Goal: Navigation & Orientation: Find specific page/section

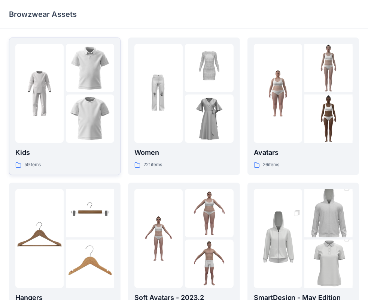
click at [57, 88] on img at bounding box center [39, 93] width 48 height 48
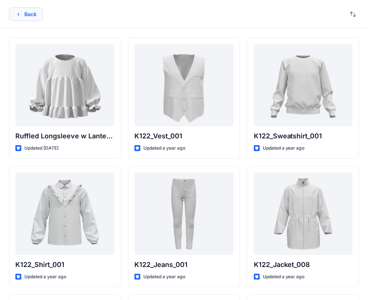
click at [15, 13] on icon "button" at bounding box center [18, 14] width 6 height 6
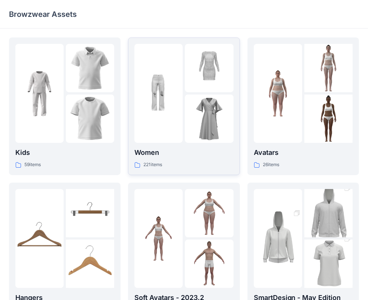
click at [168, 100] on img at bounding box center [158, 93] width 48 height 48
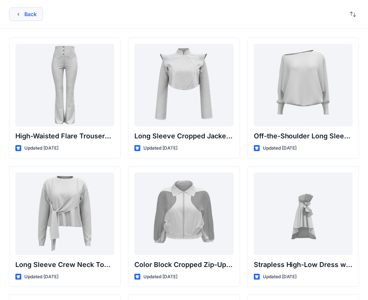
click at [28, 17] on button "Back" at bounding box center [26, 13] width 34 height 13
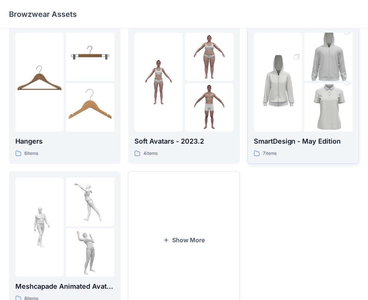
scroll to position [186, 0]
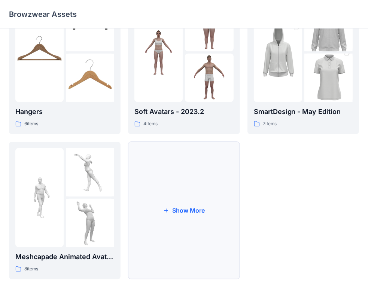
click at [199, 204] on button "Show More" at bounding box center [184, 210] width 112 height 137
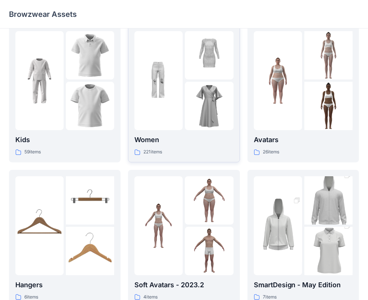
scroll to position [0, 0]
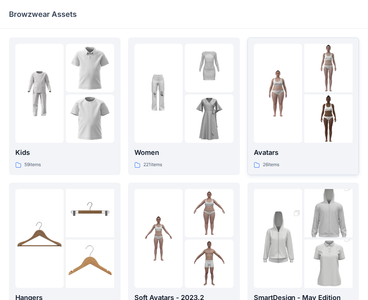
click at [288, 103] on img at bounding box center [278, 93] width 48 height 48
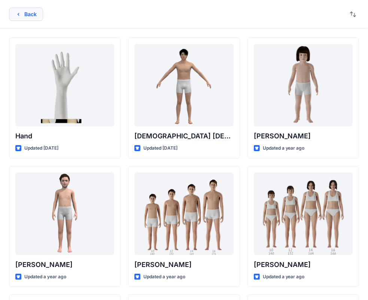
click at [25, 15] on button "Back" at bounding box center [26, 13] width 34 height 13
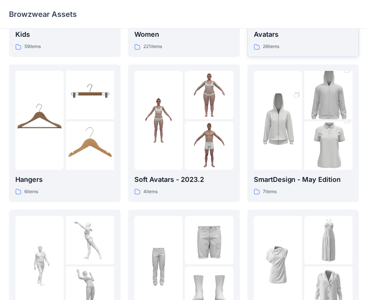
scroll to position [37, 0]
